Goal: Transaction & Acquisition: Purchase product/service

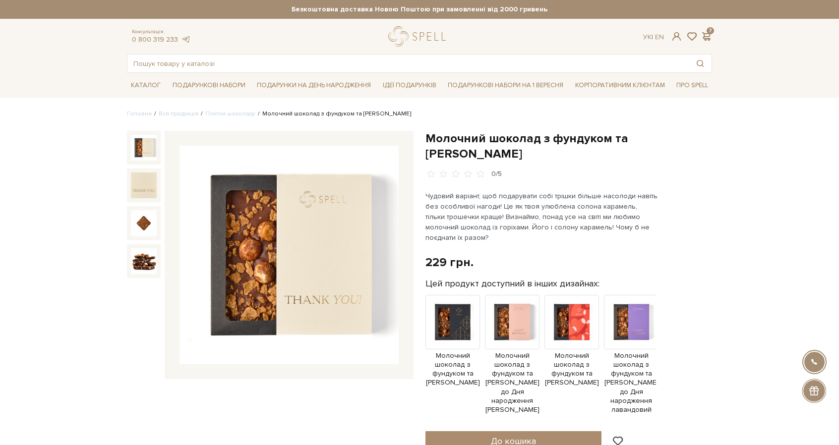
click at [266, 66] on input "text" at bounding box center [407, 64] width 561 height 18
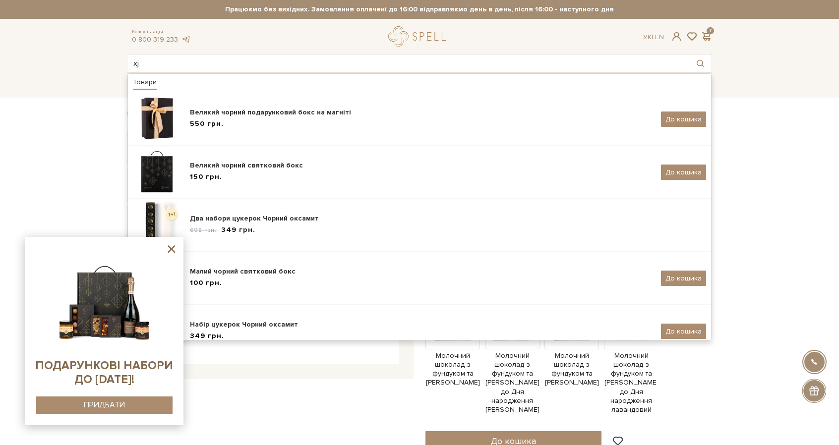
type input "x"
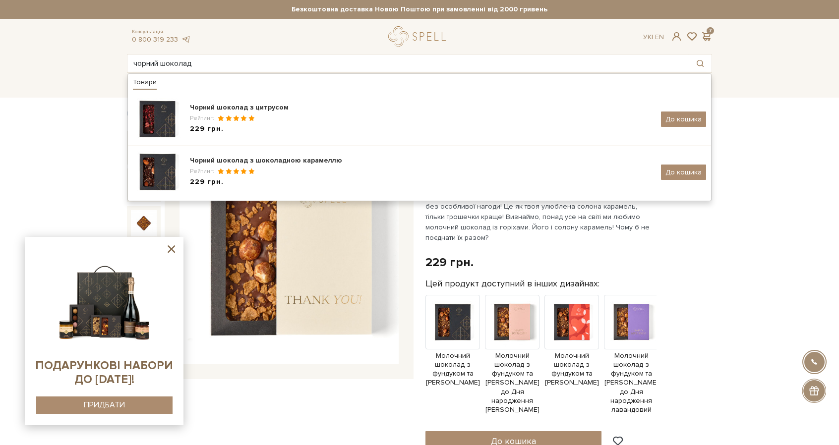
type input "чорний шоколад"
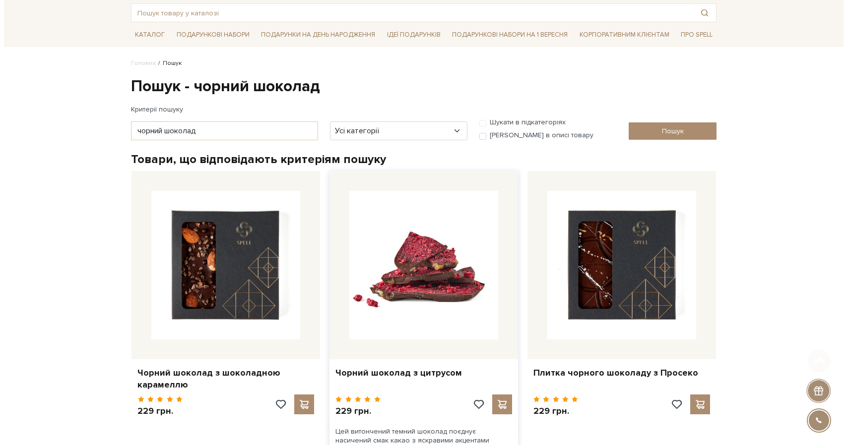
scroll to position [99, 0]
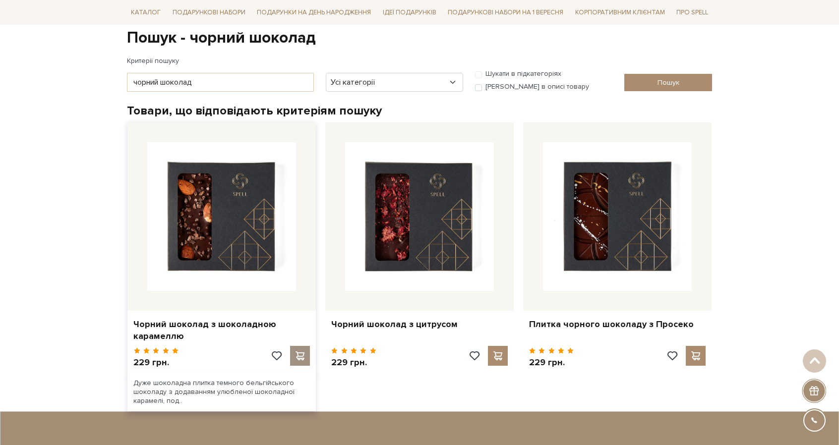
click at [301, 356] on span at bounding box center [300, 356] width 12 height 9
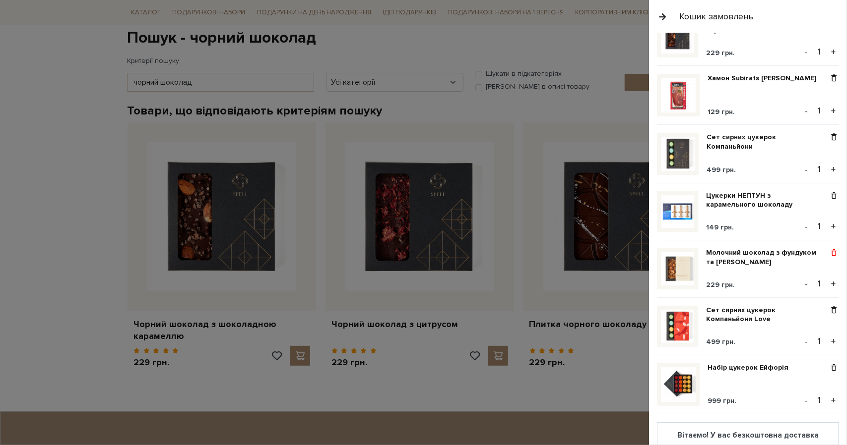
click at [828, 248] on span at bounding box center [833, 252] width 10 height 9
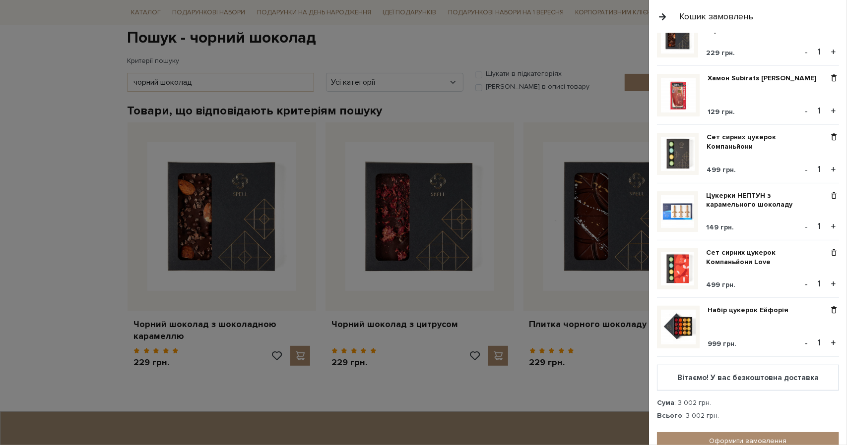
click at [468, 138] on div at bounding box center [423, 222] width 847 height 445
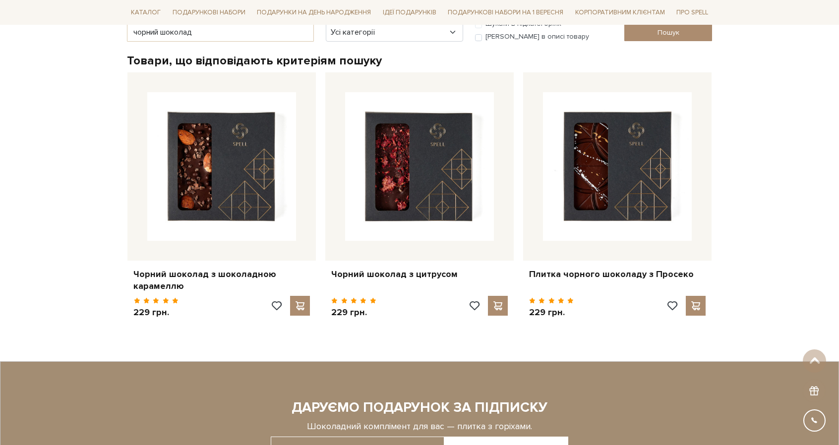
scroll to position [198, 0]
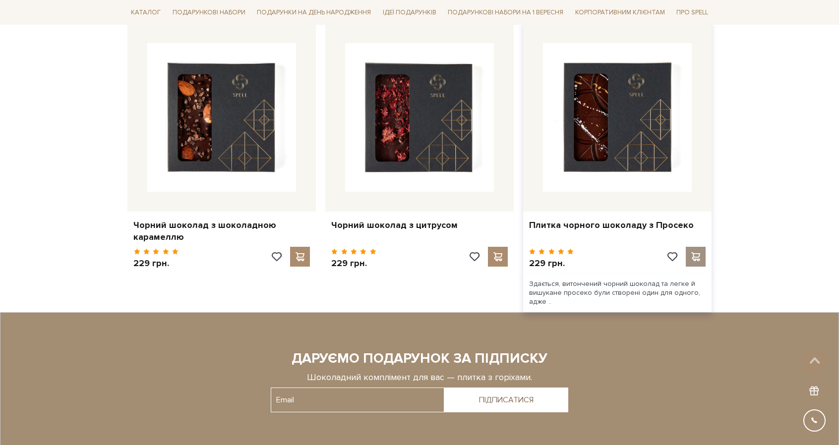
click at [699, 260] on span at bounding box center [695, 256] width 12 height 9
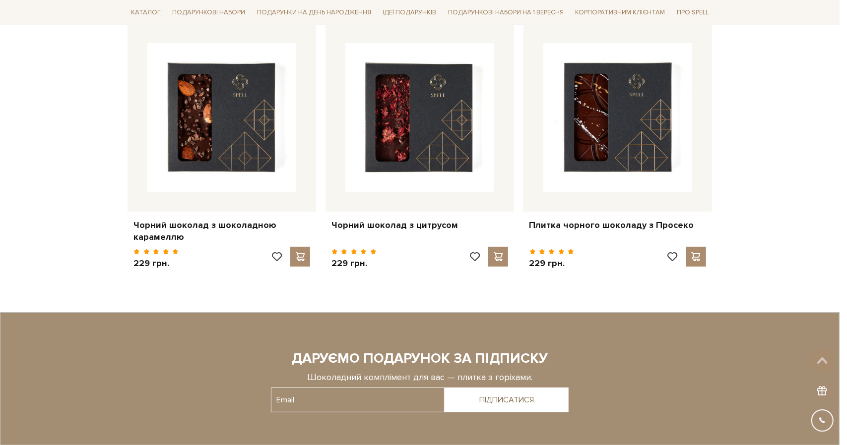
click at [613, 303] on div at bounding box center [423, 222] width 847 height 445
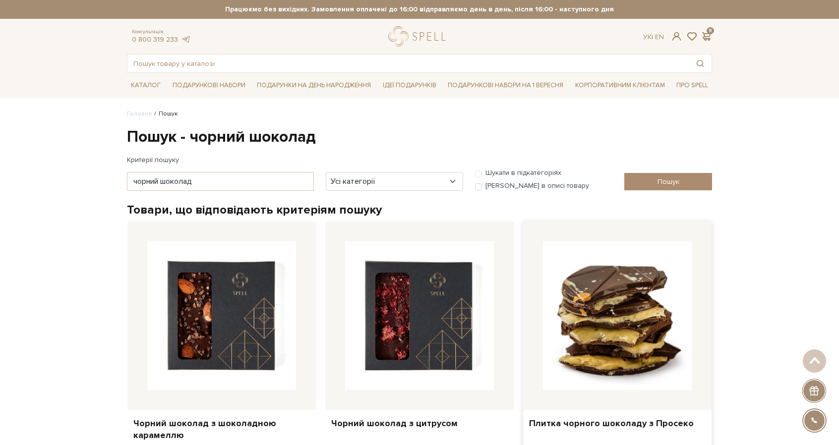
scroll to position [0, 0]
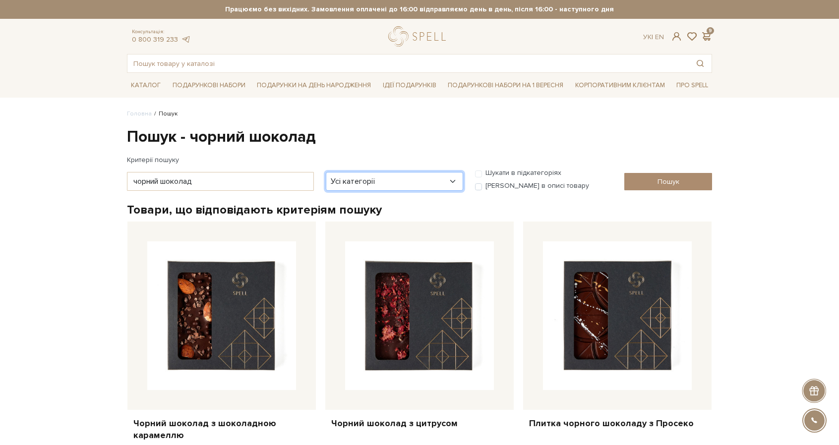
click at [355, 184] on select "Усі категорії акція Без категорії Бокси - для головної сторінки Вся продукція 1…" at bounding box center [394, 181] width 137 height 19
click at [416, 146] on h1 "Пошук - чорний шоколад" at bounding box center [419, 137] width 585 height 21
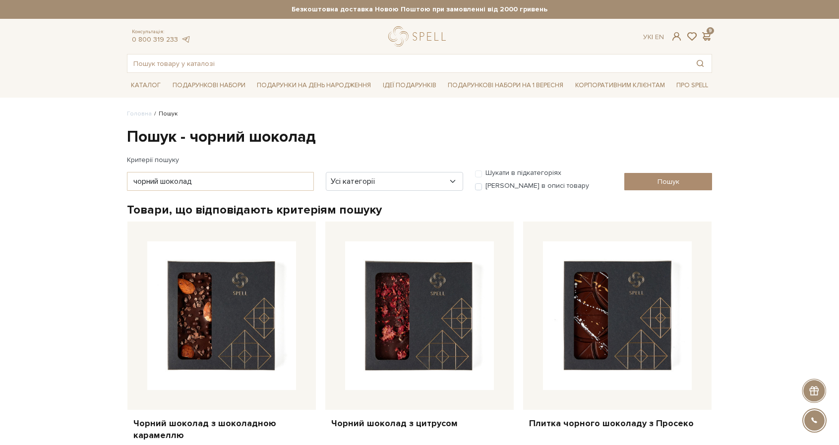
click at [711, 27] on div "Консультація: 0 800 319 233 Ук | En | 9" at bounding box center [419, 36] width 597 height 20
click at [706, 40] on span at bounding box center [706, 36] width 12 height 10
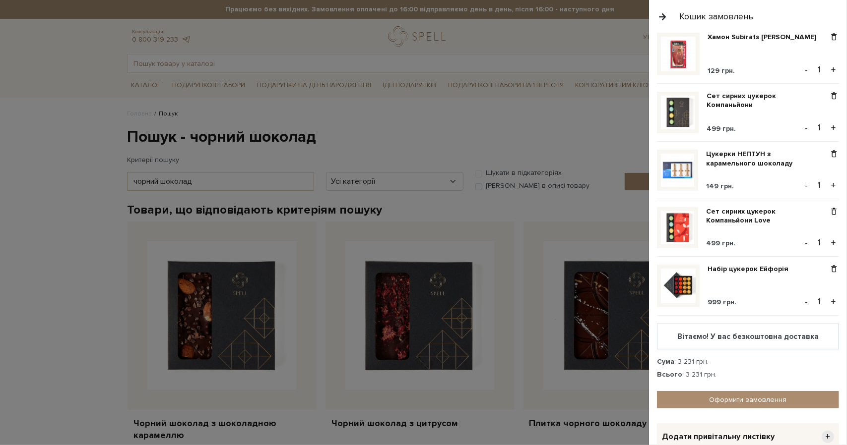
scroll to position [243, 0]
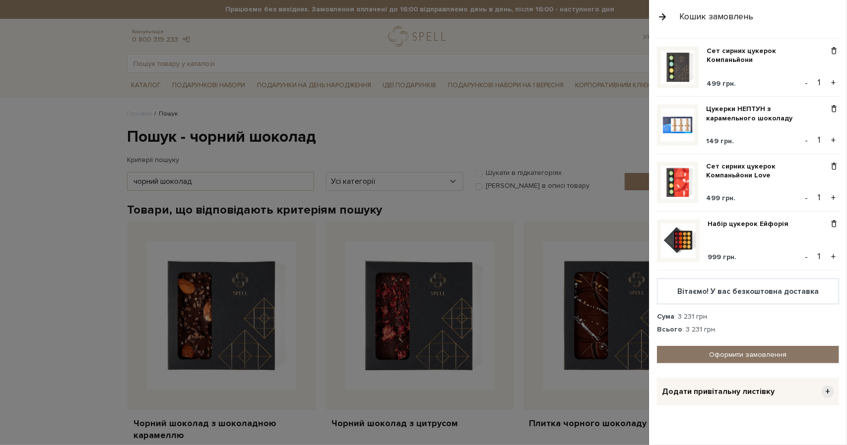
click at [763, 349] on link "Оформити замовлення" at bounding box center [748, 354] width 182 height 17
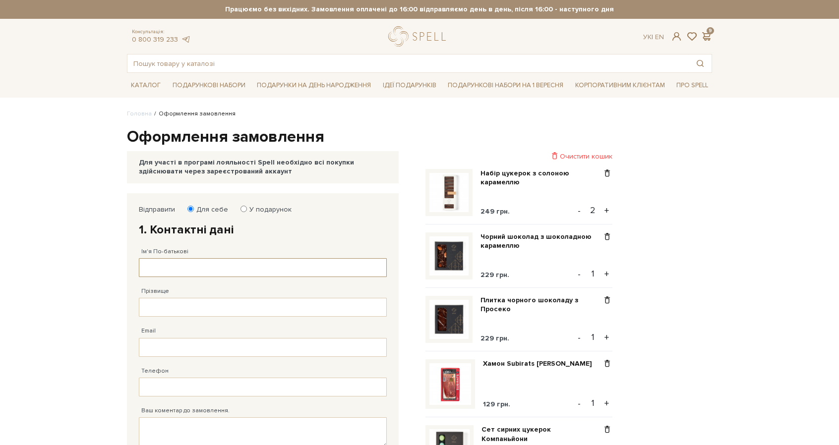
click at [277, 264] on input "Ім'я По-батькові" at bounding box center [263, 267] width 248 height 19
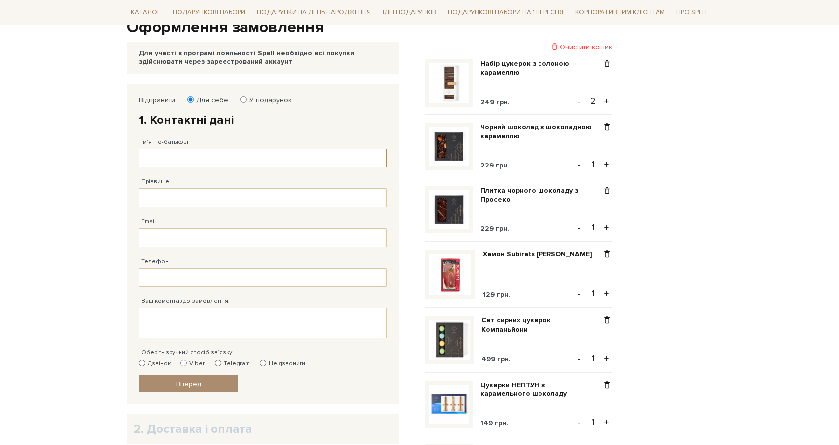
scroll to position [198, 0]
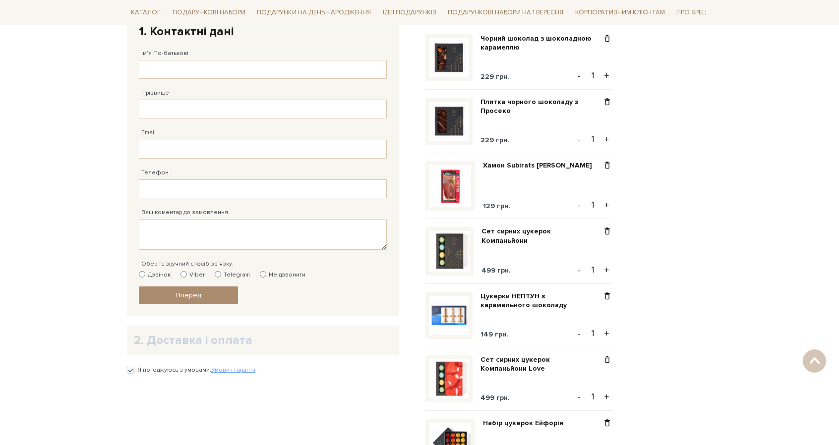
click at [261, 271] on input "Не дзвонити" at bounding box center [263, 274] width 6 height 6
radio input "true"
click at [219, 71] on input "Ім'я По-батькові" at bounding box center [263, 69] width 248 height 19
type input "[PERSON_NAME]"
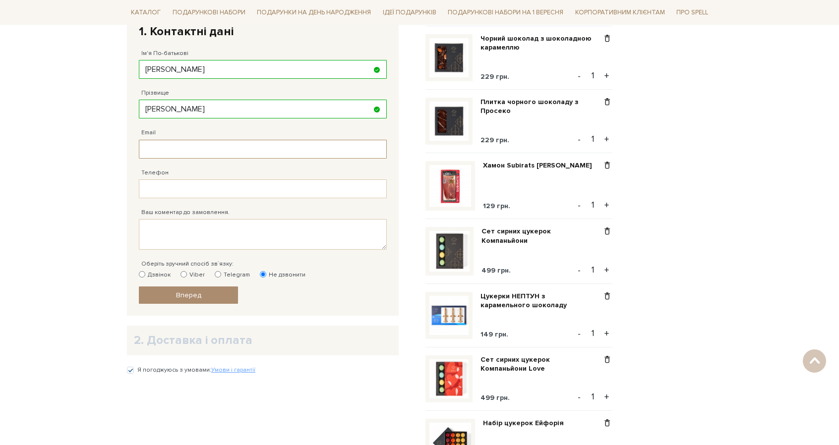
type input "B"
type input "[EMAIL_ADDRESS][DOMAIN_NAME]"
type input "[PHONE_NUMBER]"
click at [219, 299] on link "Вперед" at bounding box center [188, 295] width 99 height 17
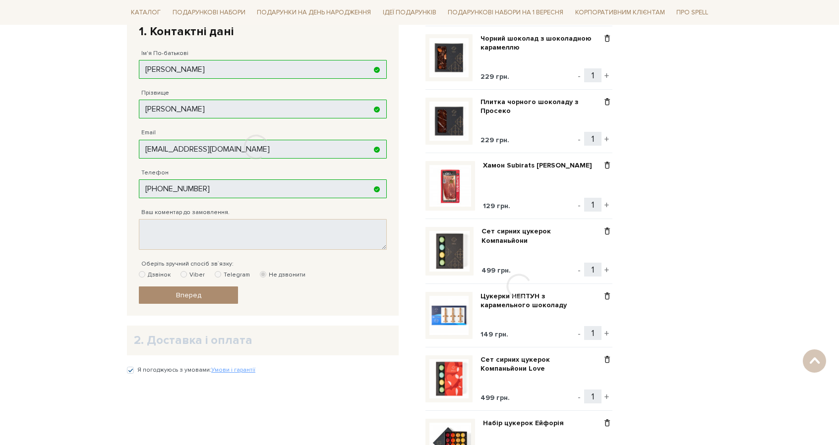
scroll to position [192, 0]
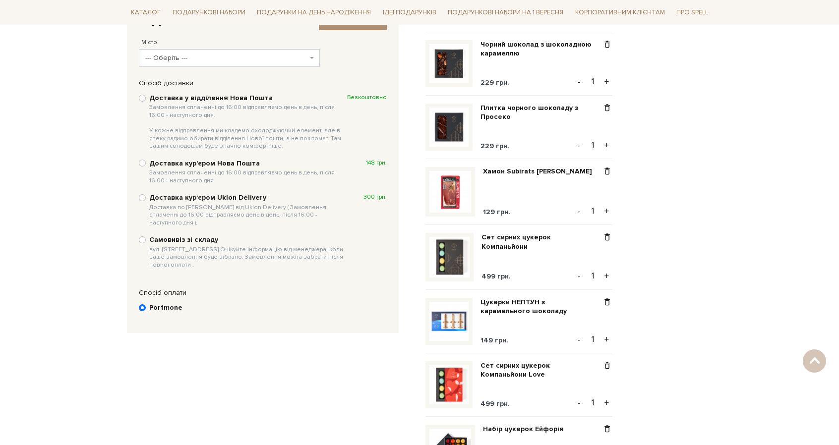
click at [218, 96] on b "Доставка у відділення Нова Пошта Замовлення сплаченні до 16:00 відправляємо ден…" at bounding box center [248, 122] width 198 height 57
click at [146, 96] on input "Доставка у відділення Нова Пошта Замовлення сплаченні до 16:00 відправляємо ден…" at bounding box center [142, 98] width 7 height 7
radio input "true"
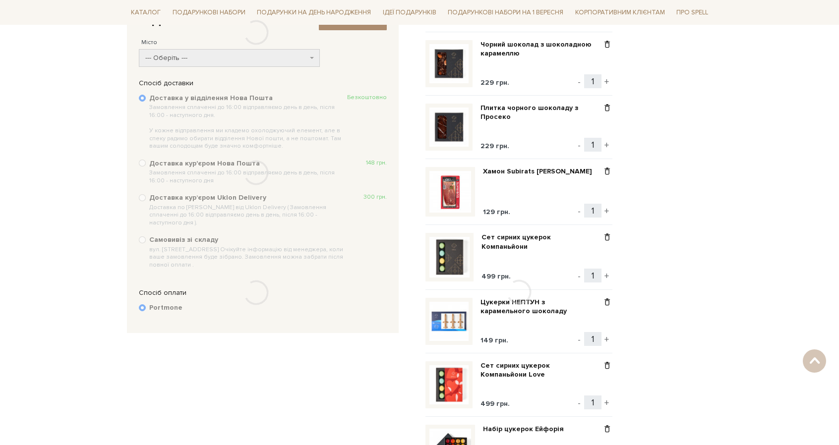
click at [224, 54] on div at bounding box center [256, 32] width 258 height 64
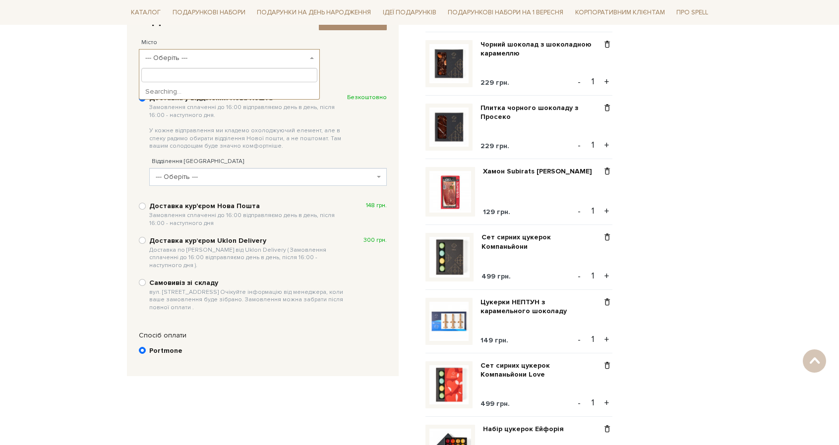
click at [206, 61] on span "--- Оберіть ---" at bounding box center [226, 58] width 162 height 10
type input "k"
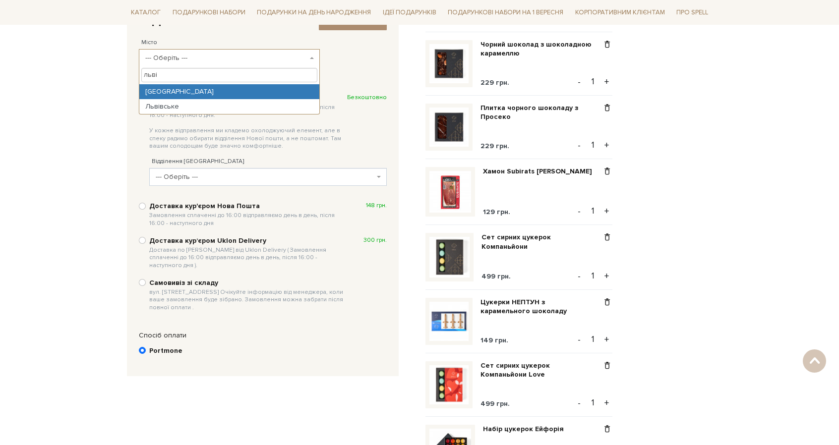
type input "льві"
select select "[GEOGRAPHIC_DATA]"
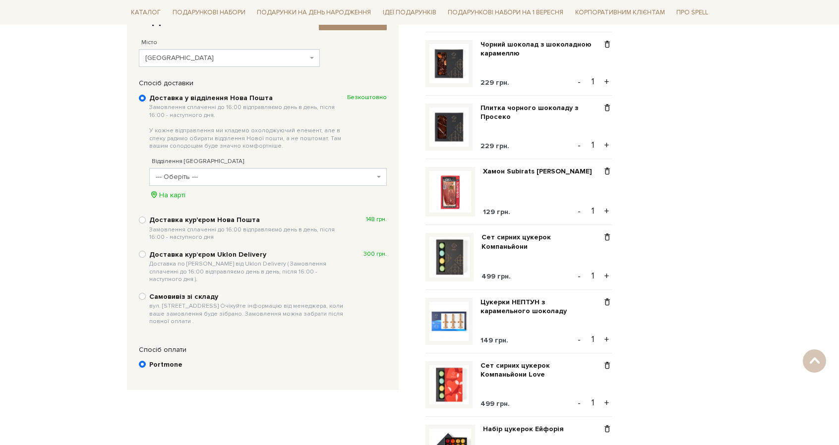
click at [224, 178] on span "--- Оберіть ---" at bounding box center [265, 177] width 219 height 10
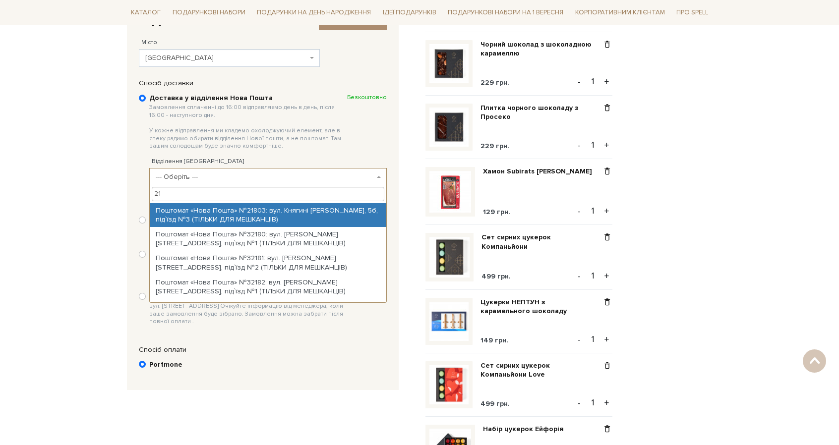
type input "2"
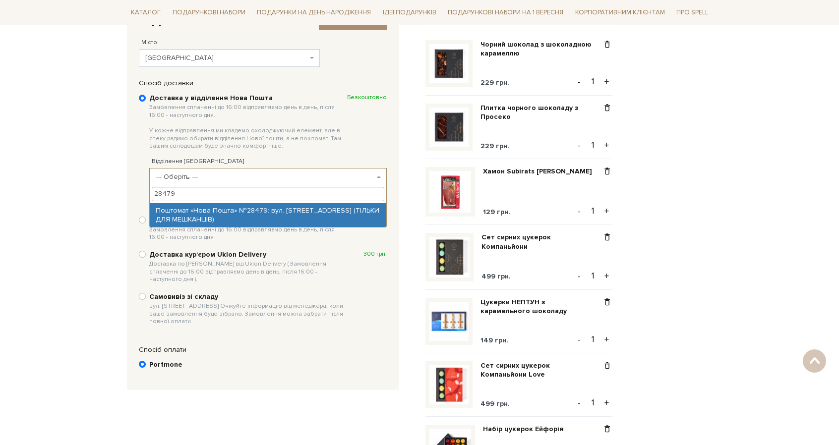
type input "28479"
select select "Поштомат «Нова Пошта» №28479: вул. [STREET_ADDRESS] (ТІЛЬКИ ДЛЯ МЕШКАНЦІВ)"
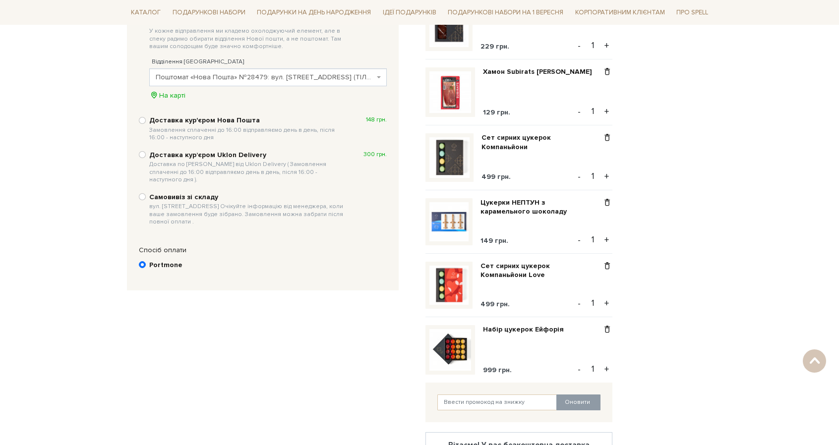
scroll to position [292, 0]
click at [166, 261] on b "Portmone" at bounding box center [165, 265] width 33 height 9
click at [146, 262] on input "Portmone" at bounding box center [142, 265] width 7 height 7
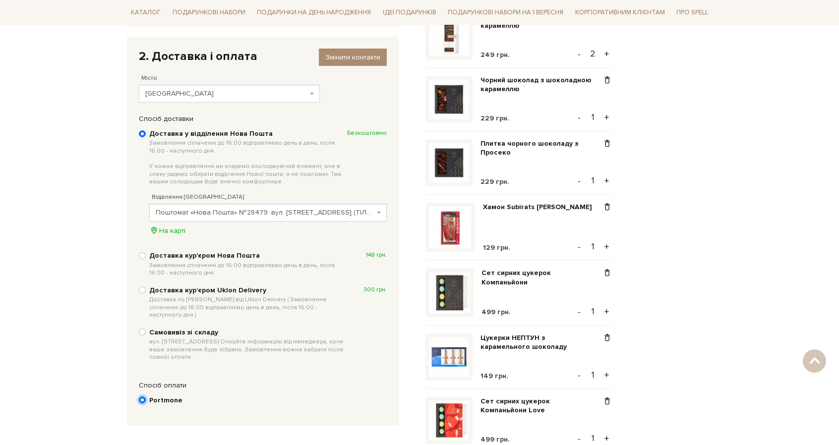
scroll to position [192, 0]
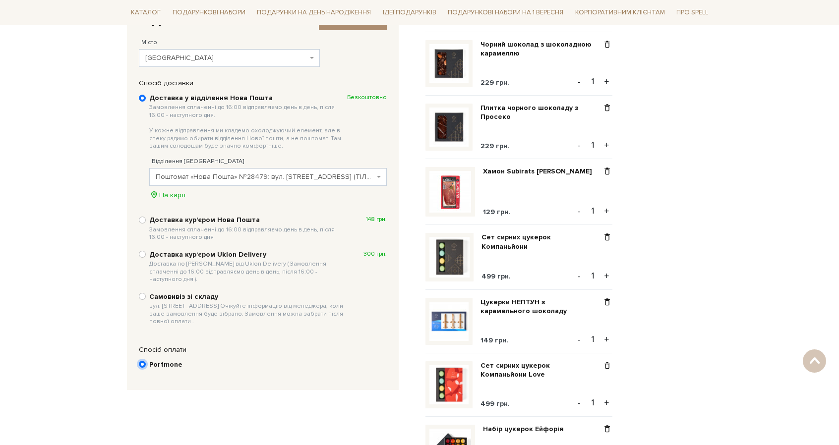
click at [139, 361] on input "Portmone" at bounding box center [142, 364] width 7 height 7
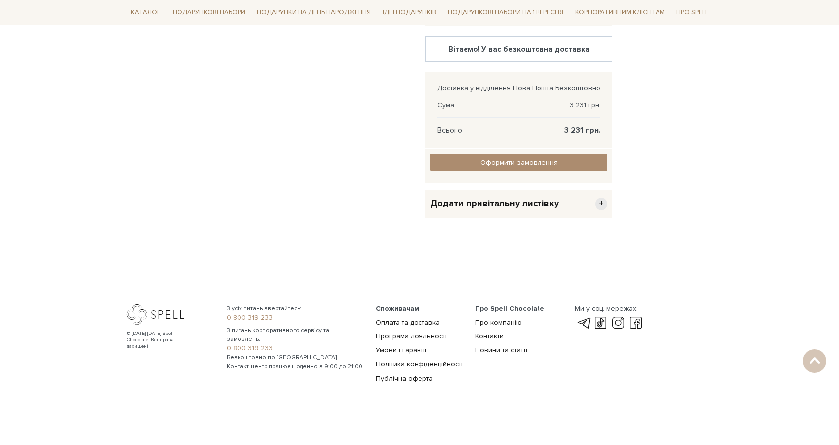
scroll to position [540, 0]
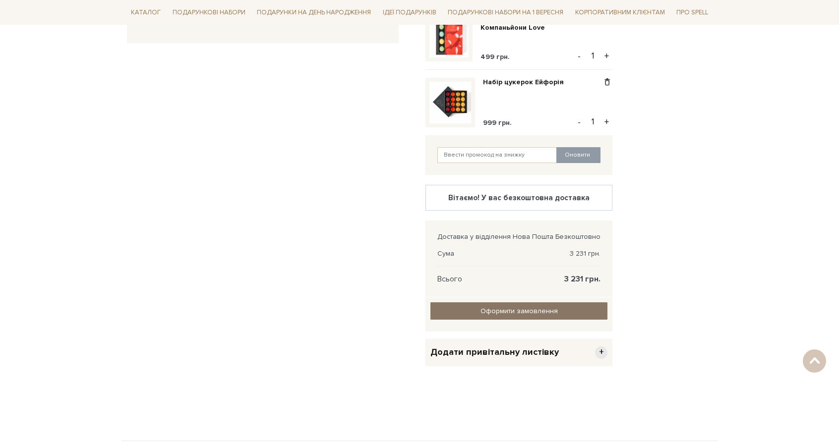
click at [489, 307] on input "Оформити замовлення" at bounding box center [519, 311] width 177 height 17
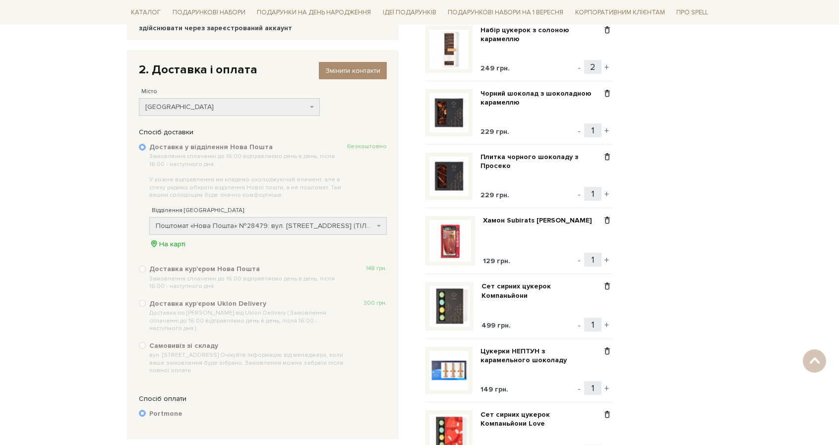
scroll to position [143, 0]
